Goal: Book appointment/travel/reservation

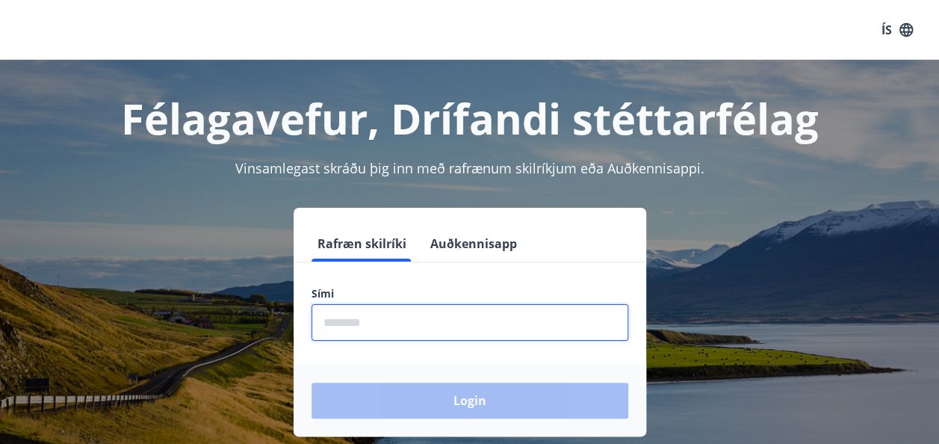
click at [444, 312] on input "phone" at bounding box center [470, 322] width 317 height 37
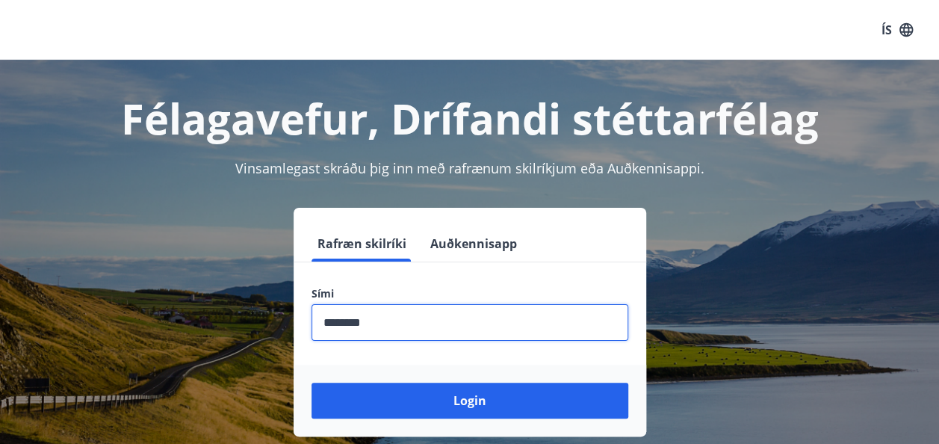
type input "********"
click at [312, 383] on button "Login" at bounding box center [470, 401] width 317 height 36
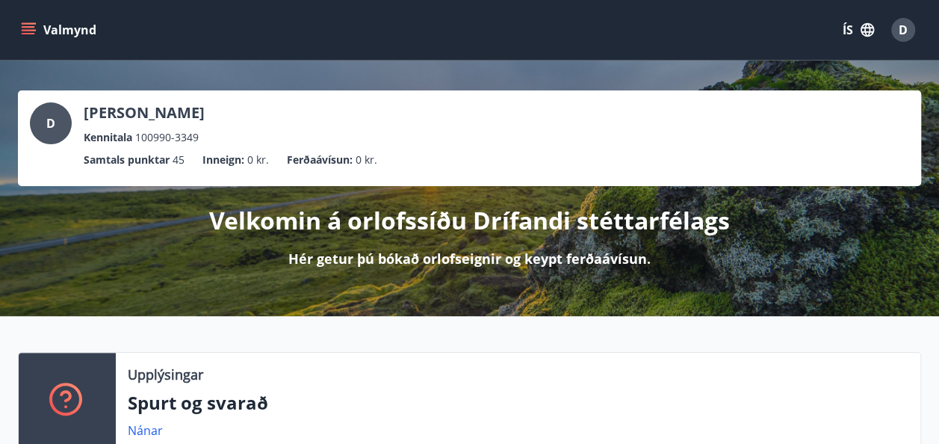
click at [465, 245] on div "Velkomin á orlofssíðu Drífandi stéttarfélags Hér getur þú bókað orlofseignir og…" at bounding box center [469, 227] width 903 height 82
click at [472, 253] on p "Hér getur þú bókað orlofseignir og keypt ferðaávísun." at bounding box center [469, 258] width 362 height 19
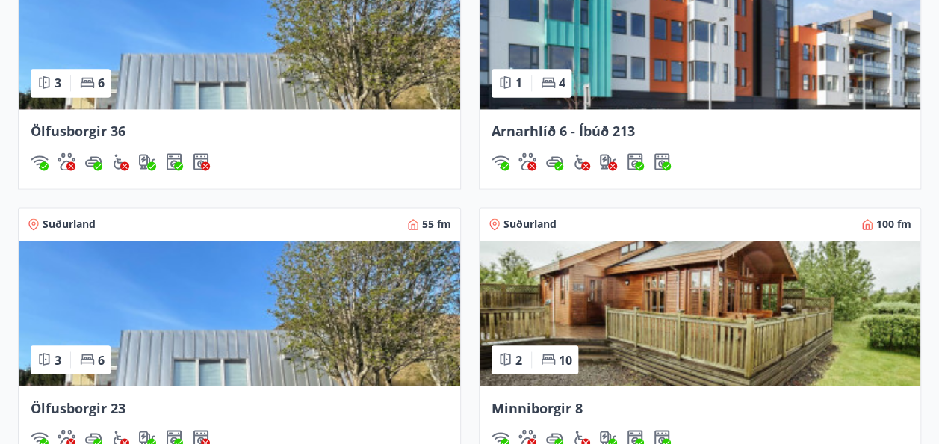
scroll to position [1046, 0]
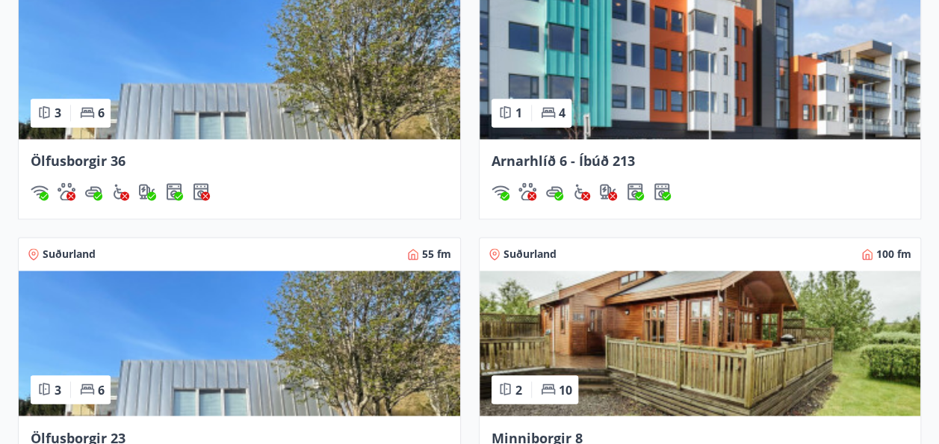
click at [552, 282] on img at bounding box center [701, 342] width 442 height 145
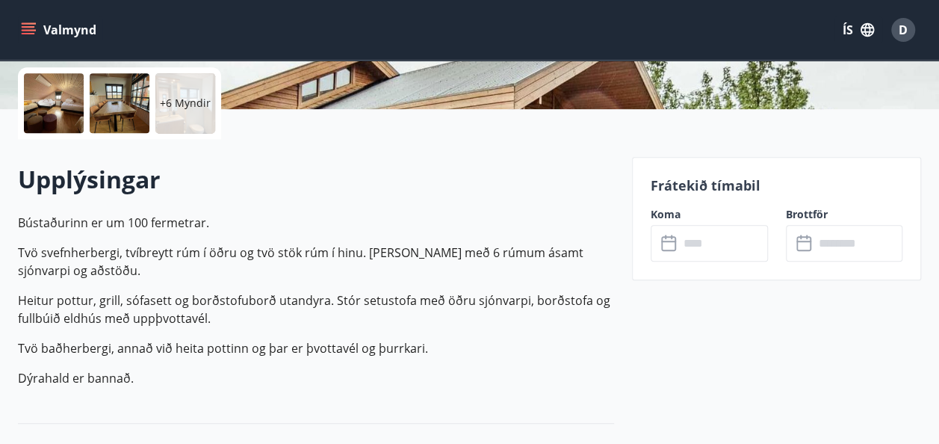
scroll to position [508, 0]
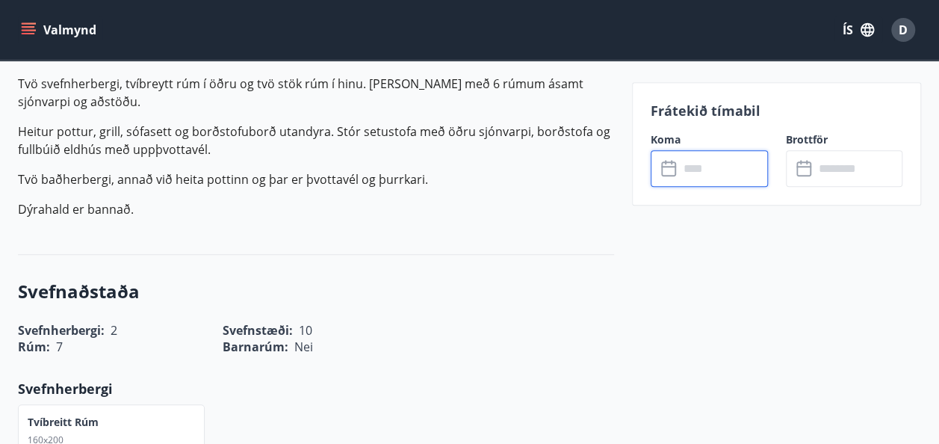
click at [699, 169] on input "text" at bounding box center [723, 168] width 89 height 37
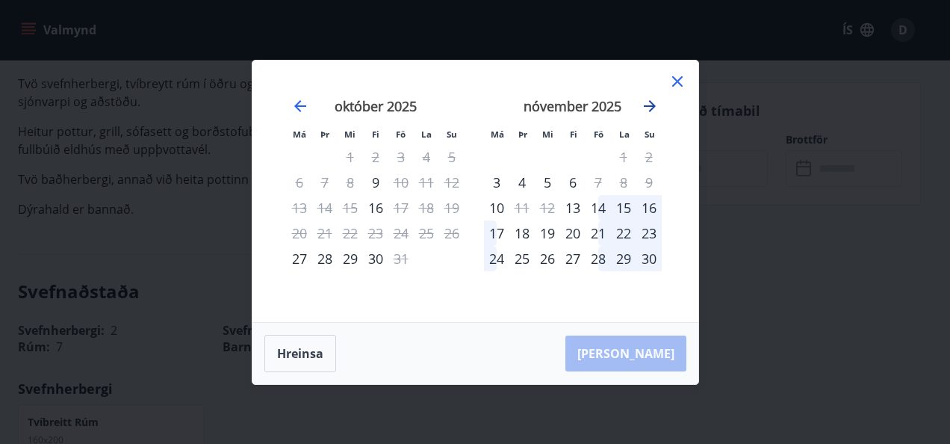
click at [648, 99] on icon "Move forward to switch to the next month." at bounding box center [650, 106] width 18 height 18
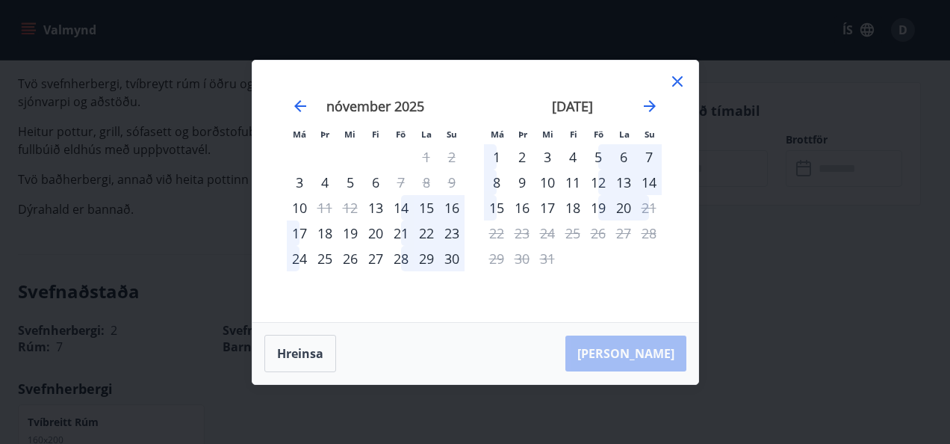
click at [675, 78] on icon at bounding box center [678, 81] width 18 height 18
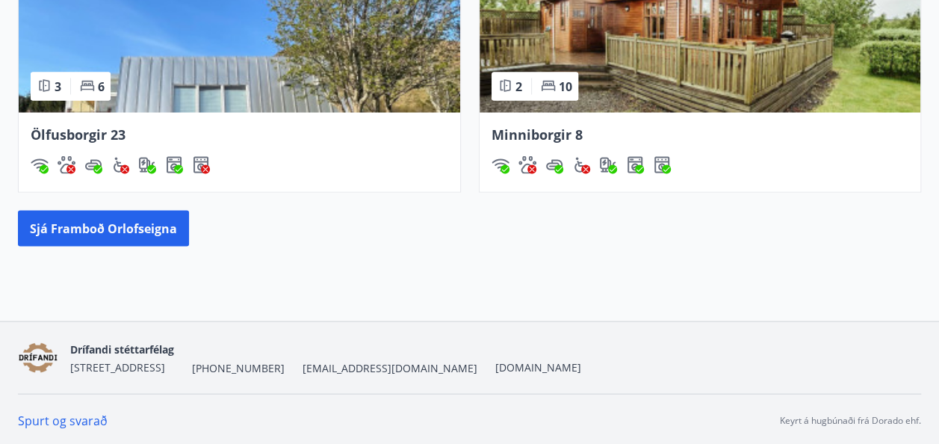
scroll to position [1319, 0]
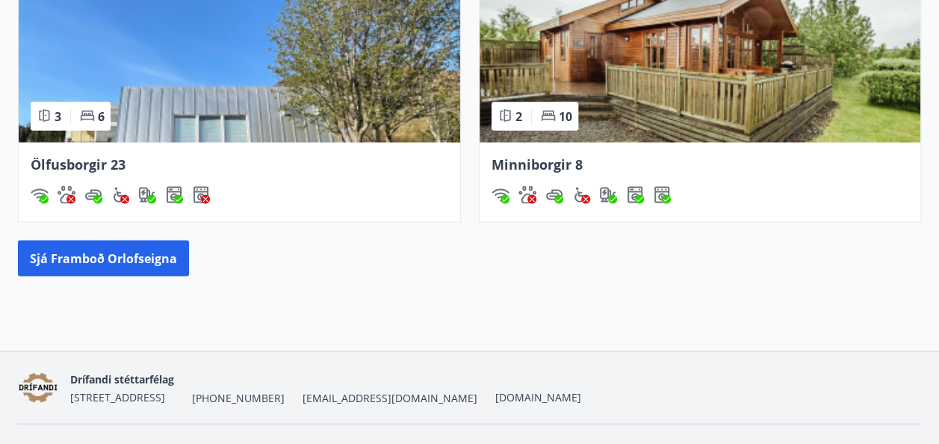
click at [308, 81] on img at bounding box center [240, 69] width 442 height 145
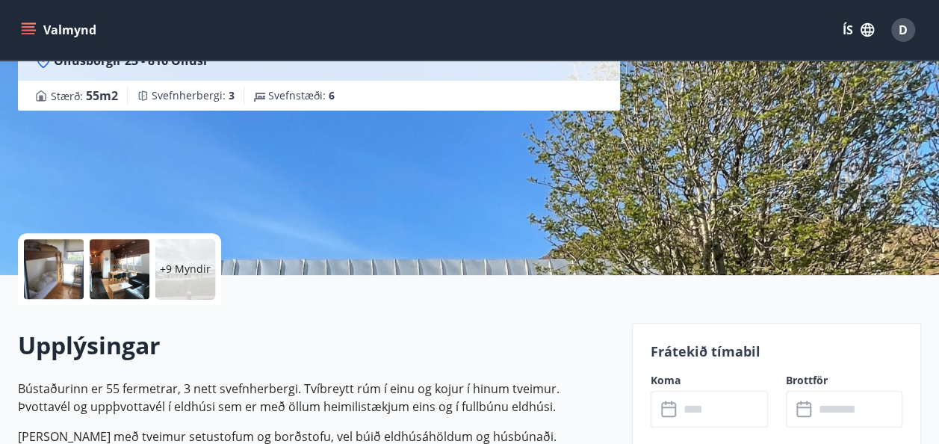
scroll to position [239, 0]
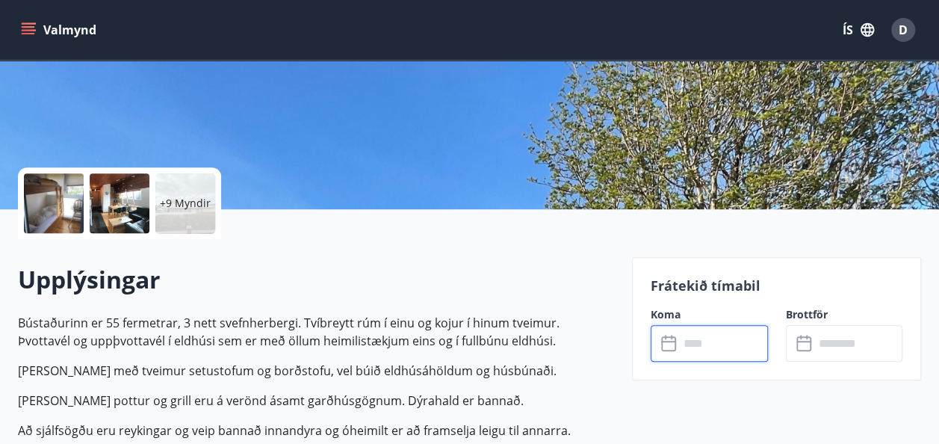
click at [695, 338] on input "text" at bounding box center [723, 343] width 89 height 37
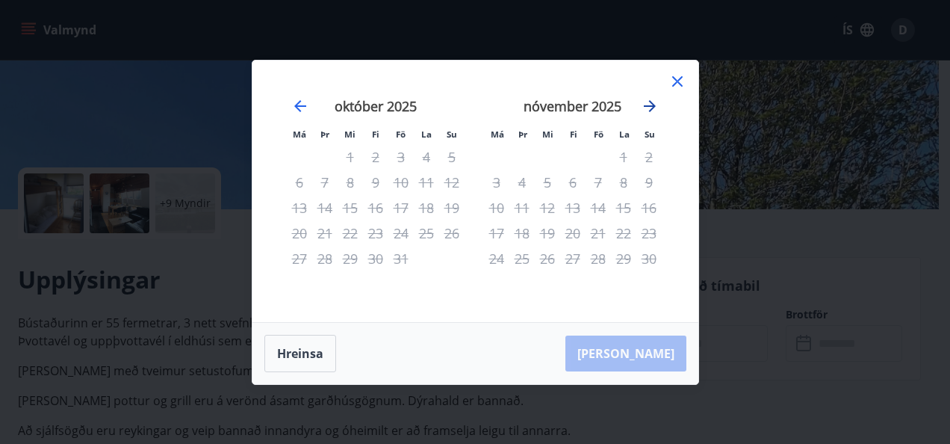
click at [652, 105] on icon "Move forward to switch to the next month." at bounding box center [650, 106] width 18 height 18
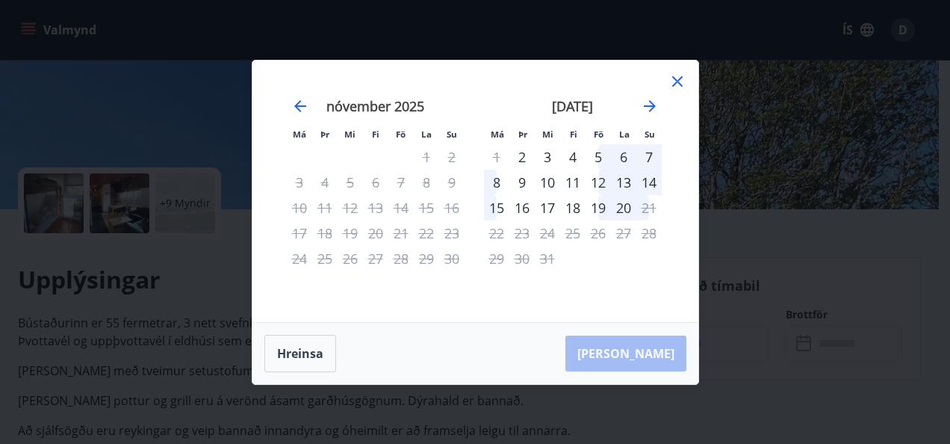
click at [643, 94] on div "desember 2025" at bounding box center [573, 111] width 178 height 66
click at [677, 76] on icon at bounding box center [678, 81] width 18 height 18
